Goal: Contribute content: Add original content to the website for others to see

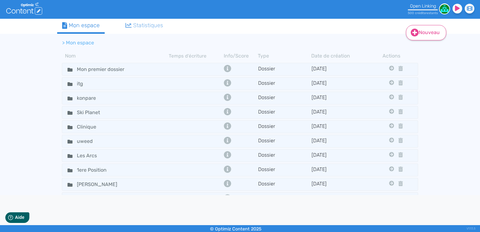
click at [425, 35] on link "Nouveau" at bounding box center [426, 32] width 40 height 15
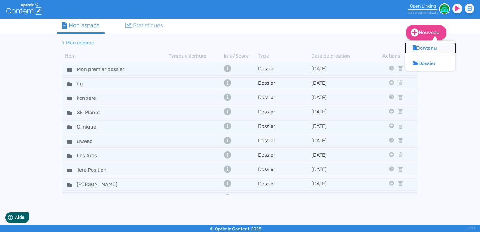
click at [427, 52] on button "Contenu" at bounding box center [431, 48] width 50 height 10
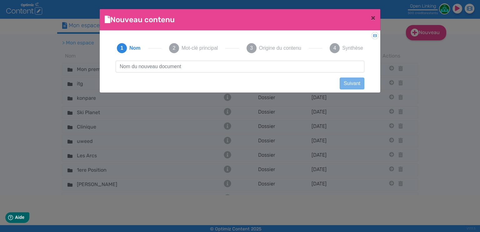
scroll to position [0, 0]
click at [157, 66] on input "text" at bounding box center [240, 67] width 249 height 12
type input "Audit essentiel - Premi'Home"
click button "Suivant" at bounding box center [352, 84] width 25 height 12
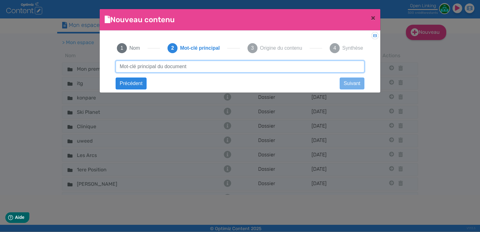
click at [196, 65] on input "text" at bounding box center [240, 67] width 249 height 12
click at [191, 65] on input "text" at bounding box center [240, 67] width 249 height 12
paste input "agence immobilière aix en provence"
type input "agence immobilière aix en provence"
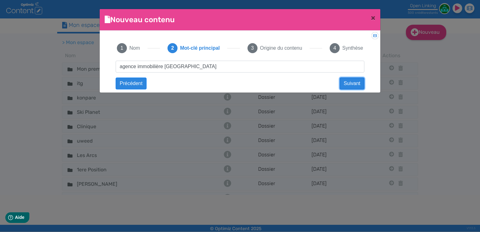
click at [348, 82] on button "Suivant" at bounding box center [352, 84] width 25 height 12
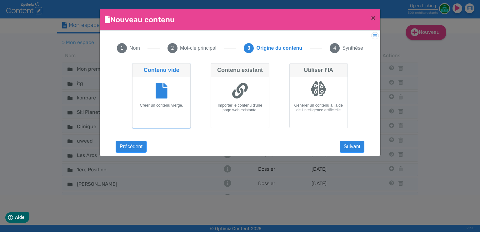
click at [235, 96] on icon at bounding box center [240, 91] width 16 height 16
click at [215, 67] on input "Contenu existant Importer le contenu d'une page web existante." at bounding box center [213, 65] width 4 height 4
radio input "true"
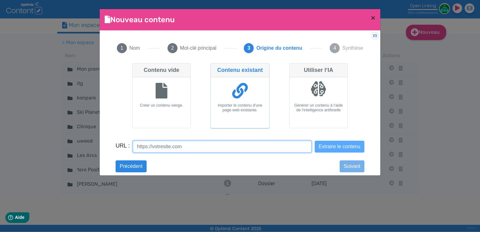
click at [205, 146] on input "URL :" at bounding box center [222, 147] width 179 height 12
paste input "agence immobilière aix en provence"
type input "agence immobilière aix en provence"
click at [315, 141] on button "Extraire le contenu" at bounding box center [340, 147] width 50 height 12
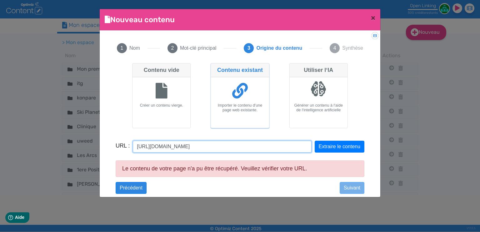
paste input "com"
type input "https://premihome-immobilier.com/"
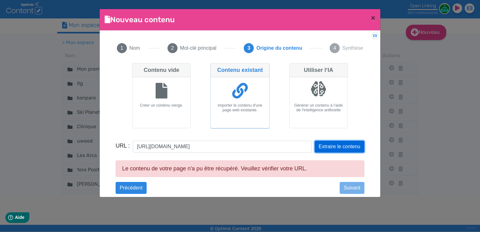
click at [323, 144] on button "Extraire le contenu" at bounding box center [340, 147] width 50 height 12
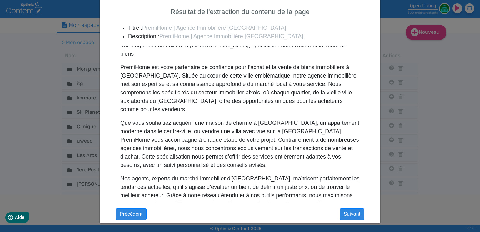
scroll to position [2111, 0]
click at [351, 211] on button "Suivant" at bounding box center [352, 214] width 25 height 12
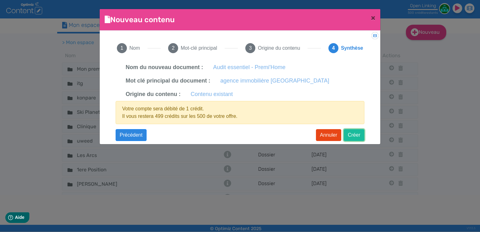
click at [354, 134] on button "Créer" at bounding box center [354, 135] width 21 height 12
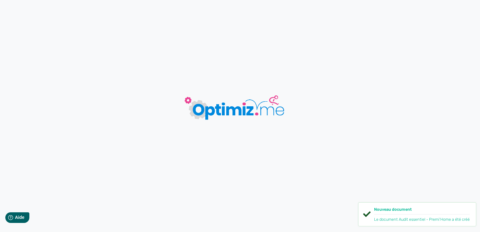
type input "Audit essentiel - Premi'Home"
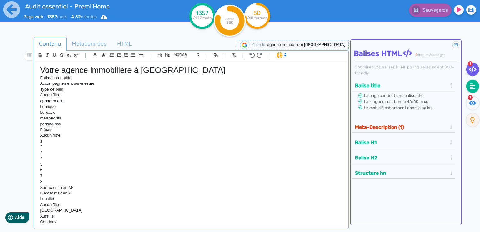
click at [470, 87] on icon at bounding box center [473, 86] width 6 height 6
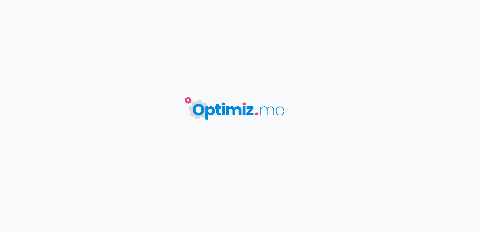
type input "Audit essentiel - Premi'Home"
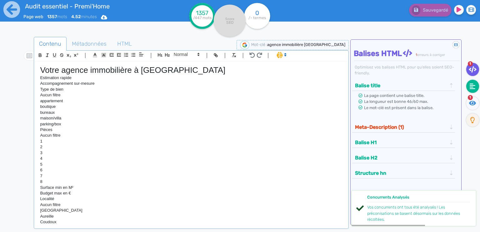
click at [473, 86] on icon at bounding box center [473, 86] width 6 height 6
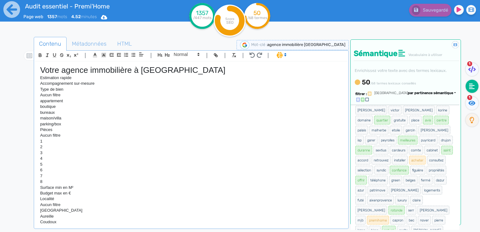
scroll to position [125, 0]
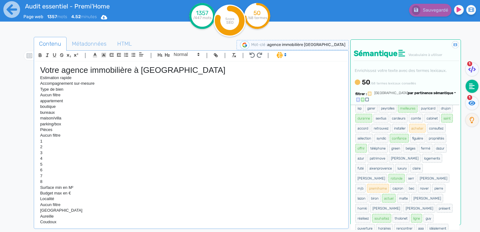
click at [431, 94] on span "par pertinence sémantique" at bounding box center [430, 93] width 45 height 4
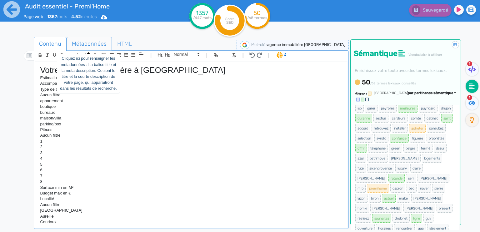
click at [86, 44] on span "Métadonnées" at bounding box center [89, 43] width 45 height 17
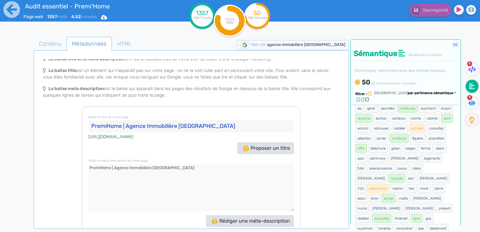
scroll to position [11, 0]
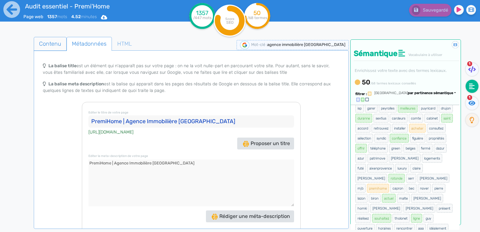
click at [55, 44] on span "Contenu" at bounding box center [50, 43] width 32 height 17
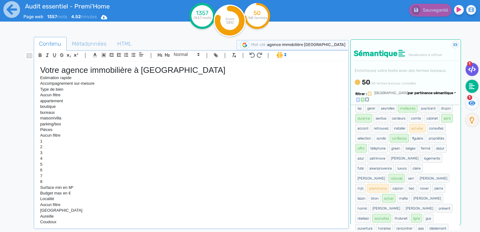
click at [475, 66] on icon at bounding box center [472, 69] width 8 height 6
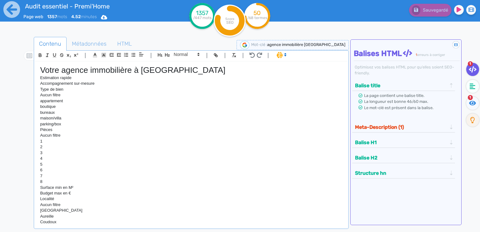
click at [417, 127] on button "Meta-Description (1)" at bounding box center [401, 127] width 96 height 10
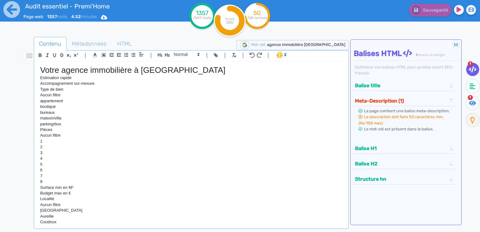
click at [424, 99] on button "Meta-Description (1)" at bounding box center [401, 101] width 96 height 10
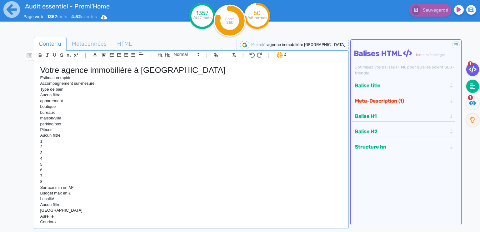
click at [476, 83] on fa-icon at bounding box center [473, 86] width 13 height 13
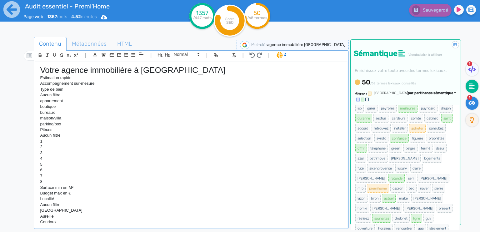
click at [474, 102] on icon at bounding box center [472, 103] width 7 height 5
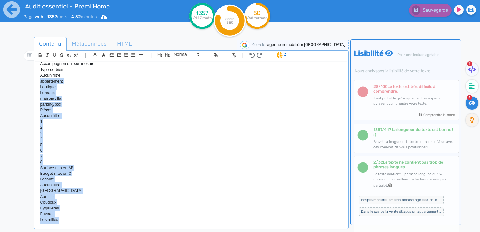
scroll to position [0, 0]
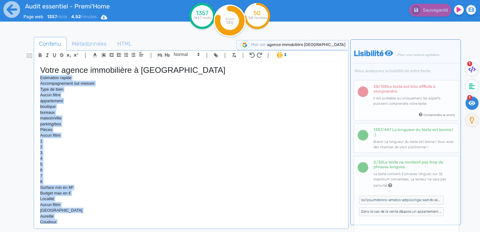
drag, startPoint x: 89, startPoint y: 175, endPoint x: 39, endPoint y: 77, distance: 110.1
click at [39, 77] on div "Votre agence immobilière à Aix-En-Provence Estimation rapide Accompagnement sur…" at bounding box center [191, 143] width 312 height 162
